Goal: Find specific page/section: Find specific page/section

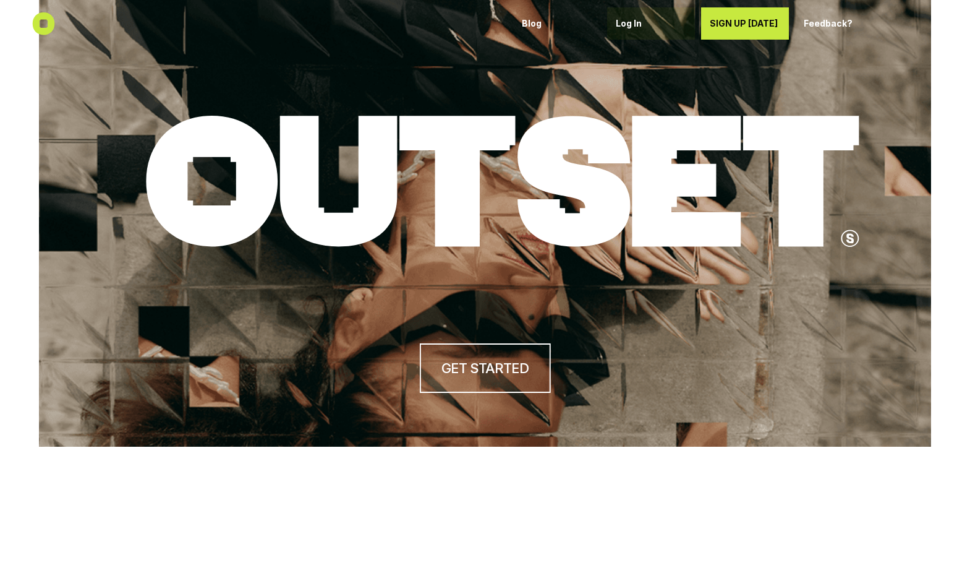
click at [636, 24] on p "Log In" at bounding box center [651, 24] width 70 height 11
click at [630, 23] on p "Log In" at bounding box center [651, 24] width 70 height 11
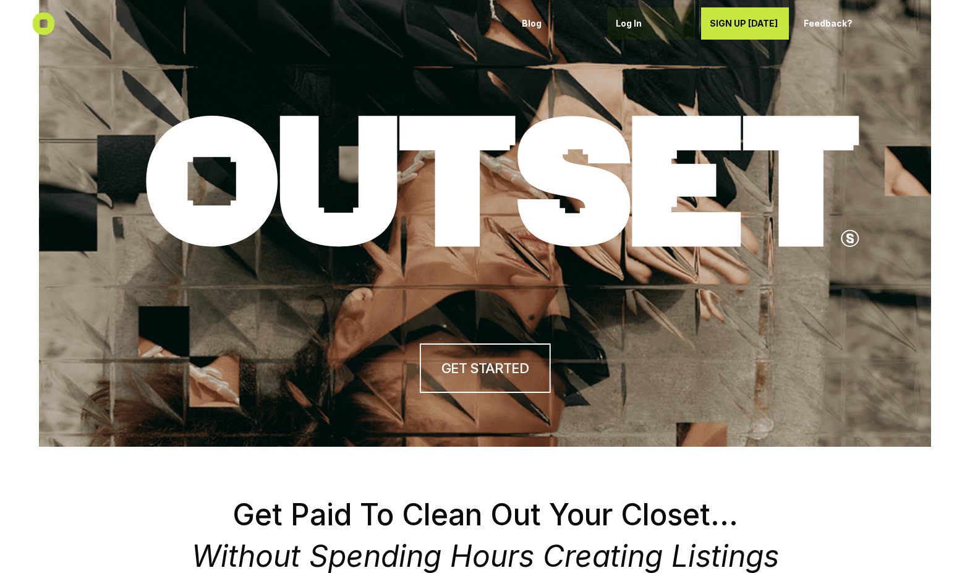
click at [624, 26] on p "Log In" at bounding box center [651, 24] width 70 height 11
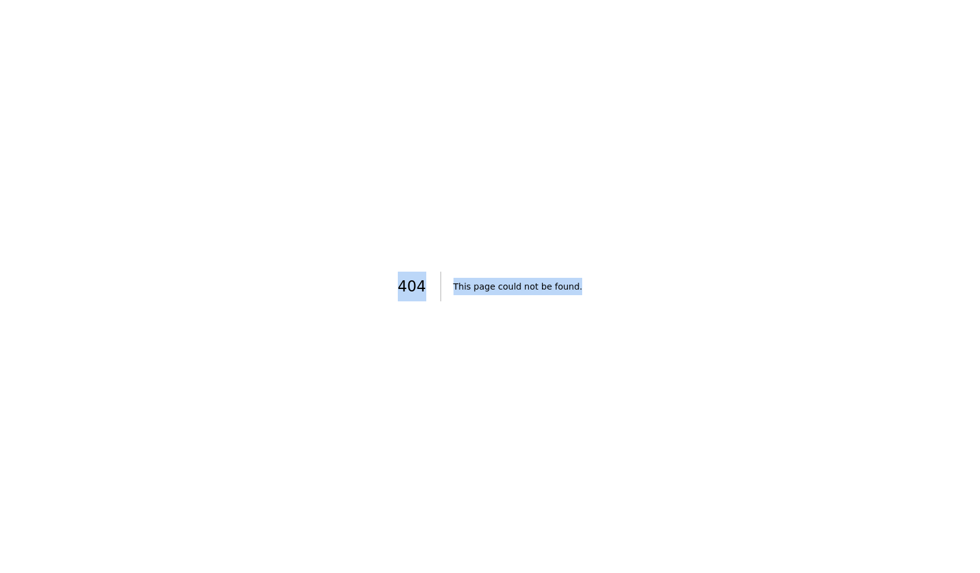
drag, startPoint x: 412, startPoint y: 283, endPoint x: 605, endPoint y: 286, distance: 192.3
click at [605, 286] on div "404 This page could not be found ." at bounding box center [490, 286] width 980 height 573
